Goal: Task Accomplishment & Management: Manage account settings

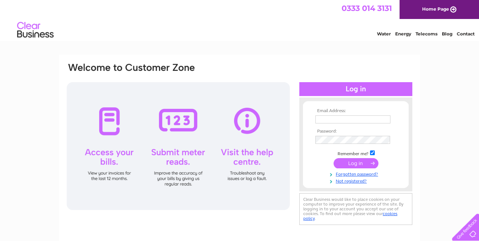
type input "finance@bankfoothouse.com"
click at [364, 162] on input "submit" at bounding box center [356, 163] width 45 height 10
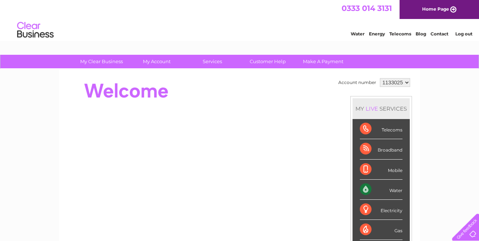
click at [363, 187] on div "Water" at bounding box center [381, 189] width 43 height 20
click at [364, 186] on div "Water" at bounding box center [381, 189] width 43 height 20
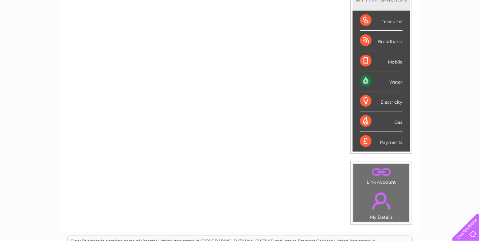
scroll to position [94, 0]
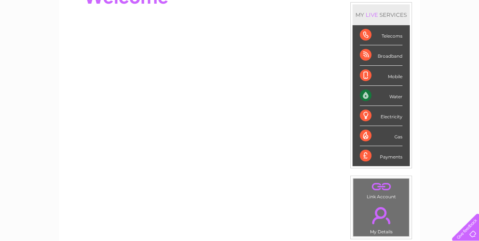
click at [399, 96] on div "Water" at bounding box center [381, 96] width 43 height 20
click at [360, 92] on div "Water" at bounding box center [381, 96] width 43 height 20
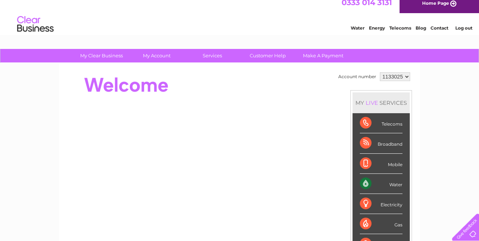
scroll to position [0, 0]
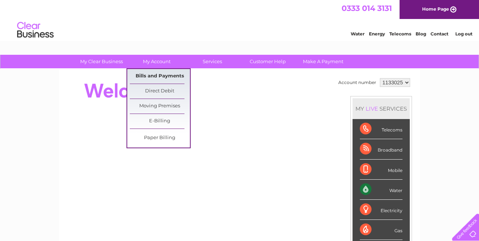
click at [151, 76] on link "Bills and Payments" at bounding box center [160, 76] width 60 height 15
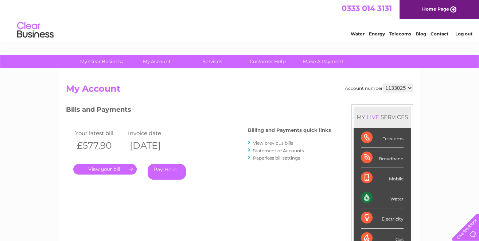
click at [129, 169] on link "." at bounding box center [104, 169] width 63 height 11
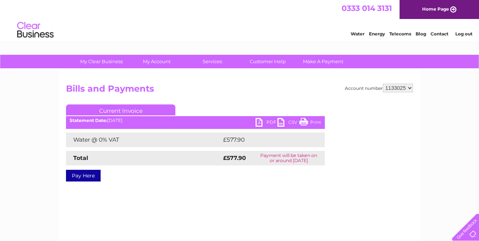
click at [260, 123] on link "PDF" at bounding box center [267, 123] width 22 height 11
